Goal: Communication & Community: Share content

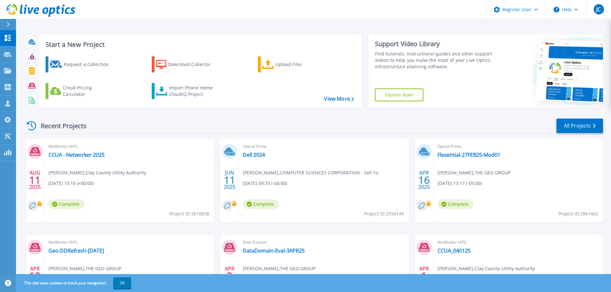
click at [83, 150] on span "NetWorker (API)" at bounding box center [129, 146] width 162 height 7
click at [77, 155] on link "CCUA - Networker 2025" at bounding box center [76, 155] width 56 height 6
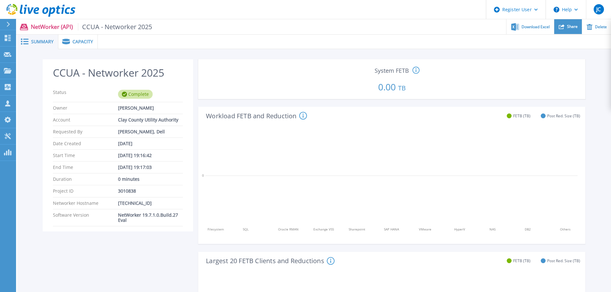
click at [572, 22] on div "Share" at bounding box center [568, 26] width 28 height 15
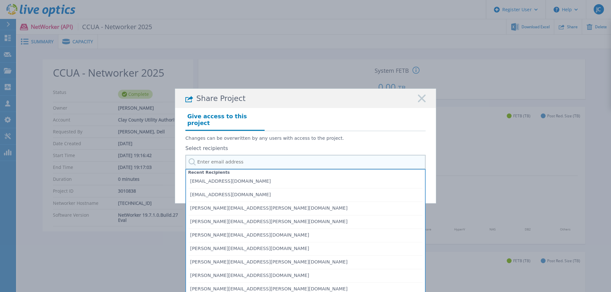
click at [212, 157] on input "text" at bounding box center [305, 162] width 240 height 14
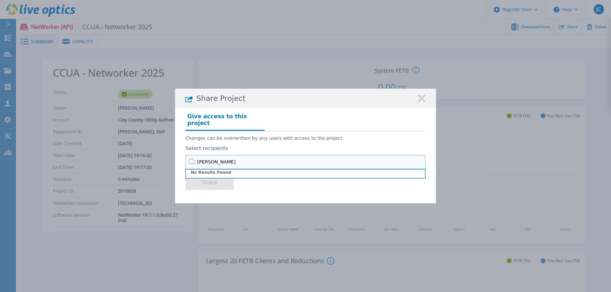
drag, startPoint x: 224, startPoint y: 157, endPoint x: 177, endPoint y: 154, distance: 47.6
click at [177, 154] on div "Give access to this project Changes can be overwritten by any users with access…" at bounding box center [305, 153] width 261 height 90
click at [207, 156] on input "scott baker" at bounding box center [305, 162] width 240 height 14
drag, startPoint x: 220, startPoint y: 158, endPoint x: 181, endPoint y: 156, distance: 39.2
click at [181, 156] on div "Give access to this project Changes can be overwritten by any users with access…" at bounding box center [305, 153] width 261 height 90
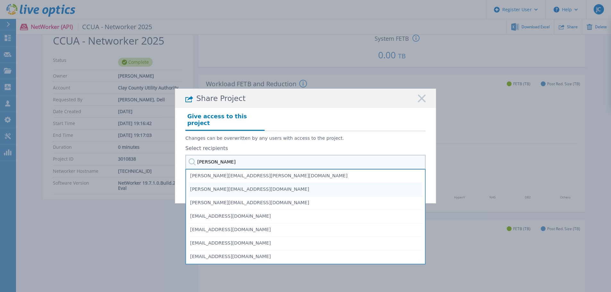
scroll to position [64, 0]
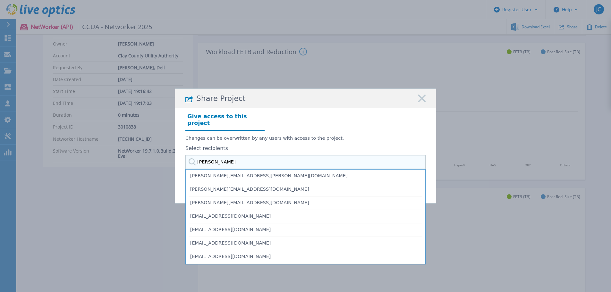
type input "baker"
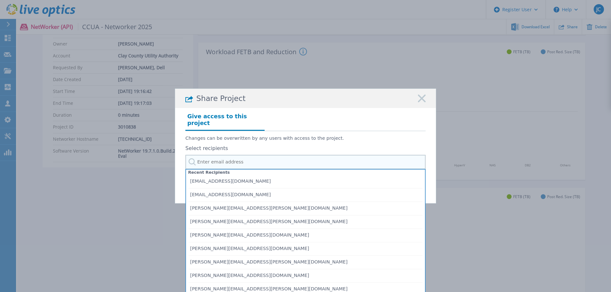
click at [217, 159] on input "text" at bounding box center [305, 162] width 240 height 14
paste input "Scott.Baker1@Dell.com"
type input "Scott.Baker1@Dell.com"
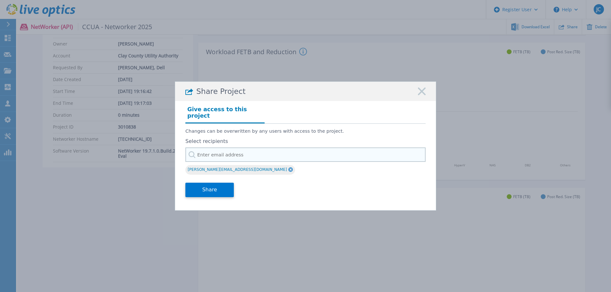
click at [205, 152] on input "text" at bounding box center [305, 154] width 240 height 14
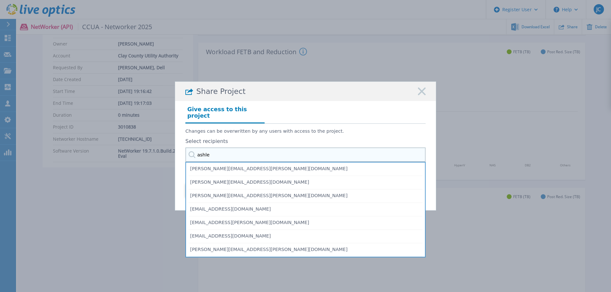
type input "ashle"
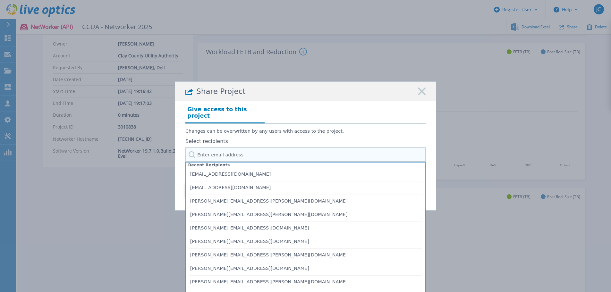
click at [204, 154] on input "text" at bounding box center [305, 154] width 240 height 14
paste input "Ashley.Beale@dell.com"
type input "Ashley.Beale@dell.com"
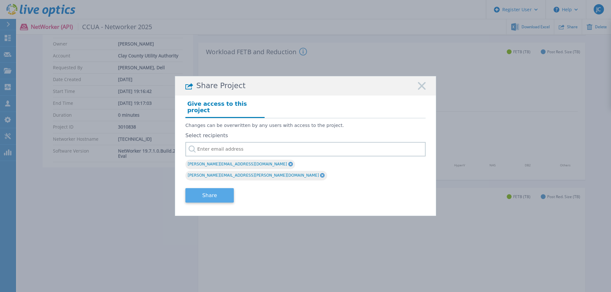
click at [214, 190] on button "Share" at bounding box center [209, 195] width 48 height 14
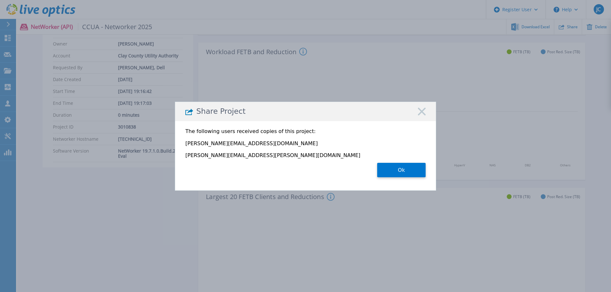
click at [426, 168] on div "The following users received copies of this project: Scott.Baker1@Dell.com Ashl…" at bounding box center [305, 153] width 261 height 64
click at [407, 172] on button "Ok" at bounding box center [401, 170] width 48 height 14
